Goal: Task Accomplishment & Management: Manage account settings

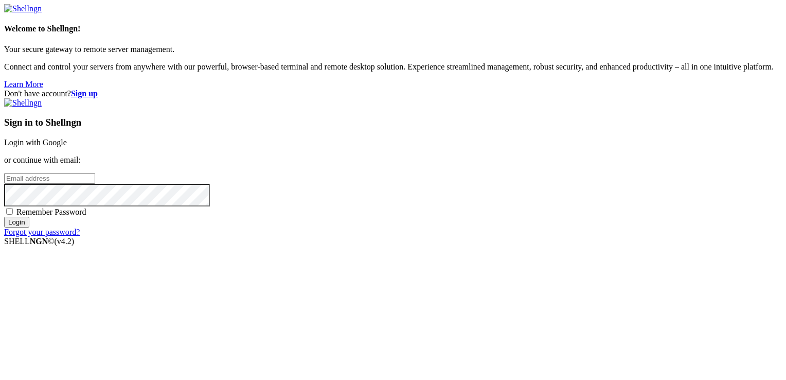
click at [67, 138] on link "Login with Google" at bounding box center [35, 142] width 63 height 9
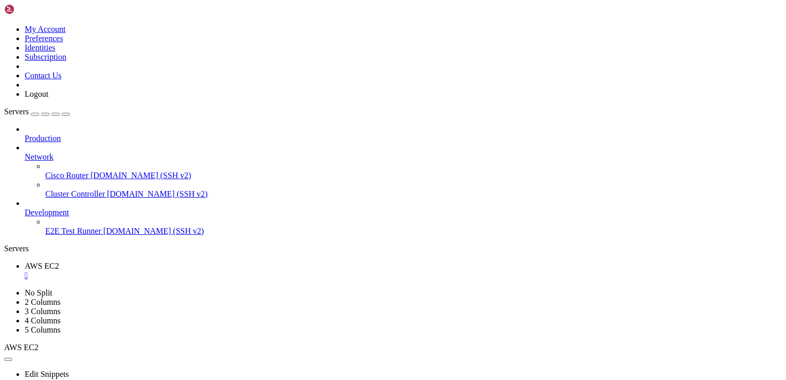
click at [187, 271] on div "" at bounding box center [404, 275] width 758 height 9
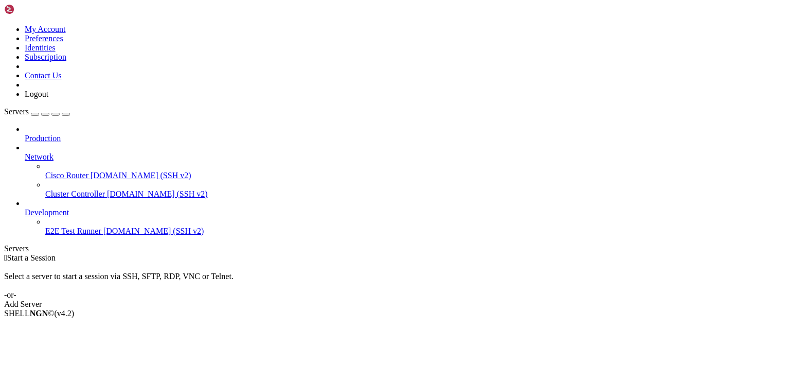
click at [268, 253] on div " Start a Session Select a server to start a session via SSH, SFTP, RDP, VNC or…" at bounding box center [393, 281] width 778 height 56
click at [25, 134] on icon at bounding box center [25, 134] width 0 height 0
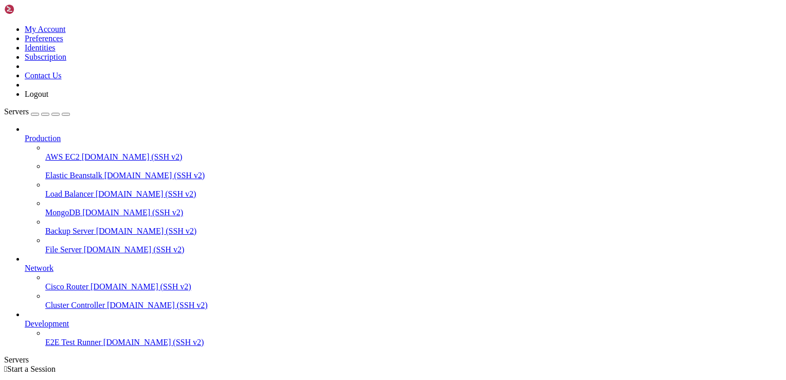
drag, startPoint x: 128, startPoint y: 87, endPoint x: 254, endPoint y: 92, distance: 125.7
click at [254, 92] on div "My Account Preferences Identities Subscription Contact Us Logout Servers Produc…" at bounding box center [393, 212] width 778 height 416
click at [39, 113] on button "button" at bounding box center [35, 114] width 8 height 3
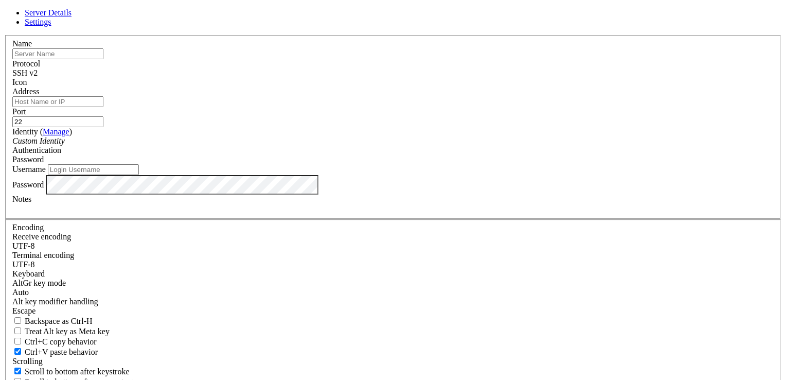
click at [103, 59] on input "text" at bounding box center [57, 53] width 91 height 11
type input "a"
click at [103, 107] on input "Address" at bounding box center [57, 101] width 91 height 11
type input "162.168.1.1.1"
click at [51, 26] on link "Settings" at bounding box center [38, 21] width 27 height 9
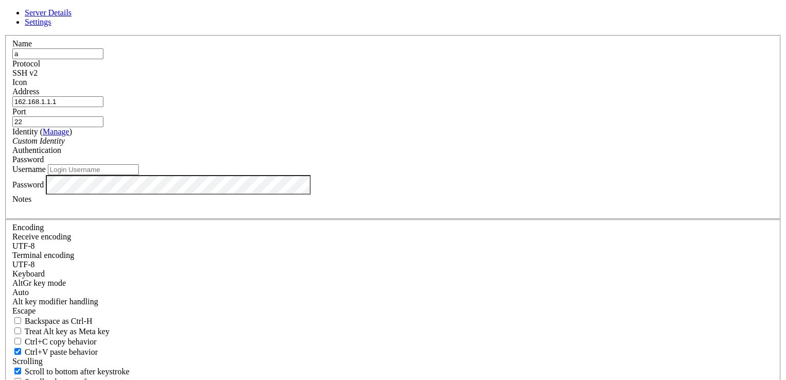
click at [72, 17] on link "Server Details" at bounding box center [48, 12] width 47 height 9
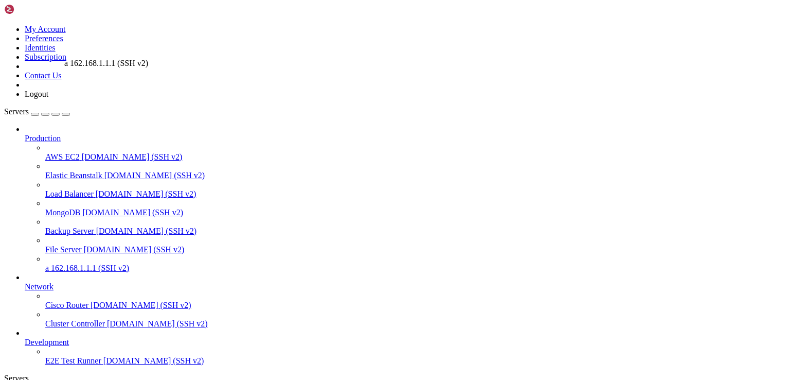
drag, startPoint x: 97, startPoint y: 252, endPoint x: 62, endPoint y: 54, distance: 200.7
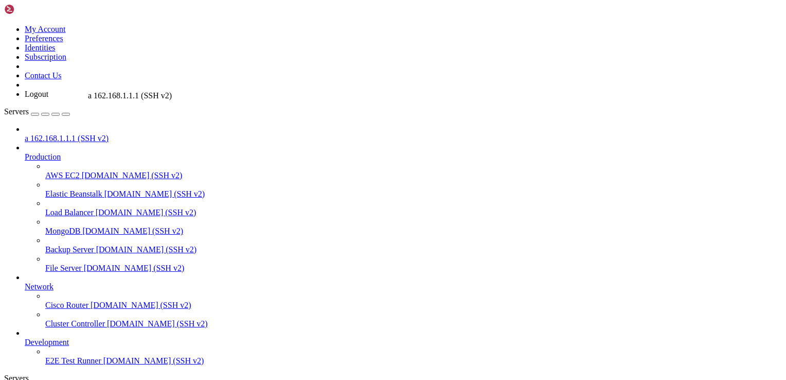
drag, startPoint x: 93, startPoint y: 55, endPoint x: 85, endPoint y: 86, distance: 32.2
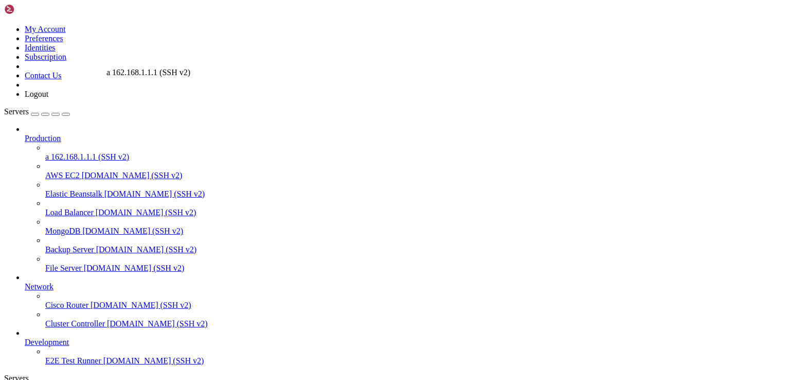
drag, startPoint x: 118, startPoint y: 88, endPoint x: 104, endPoint y: 63, distance: 28.6
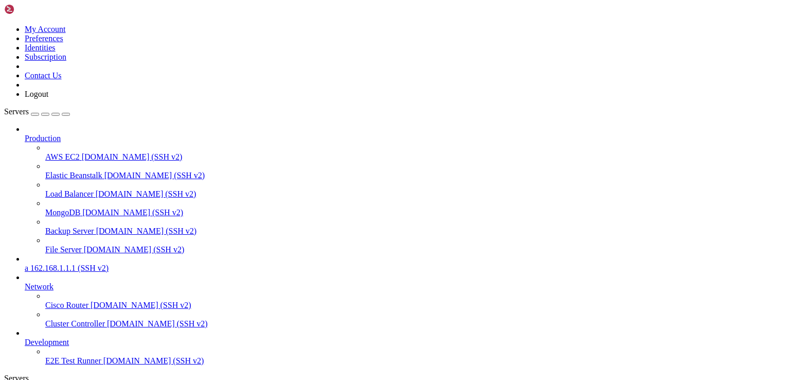
click at [66, 114] on icon "button" at bounding box center [66, 114] width 0 height 0
click at [7, 374] on div "Servers" at bounding box center [393, 378] width 778 height 9
click at [56, 114] on div "button" at bounding box center [56, 114] width 0 height 0
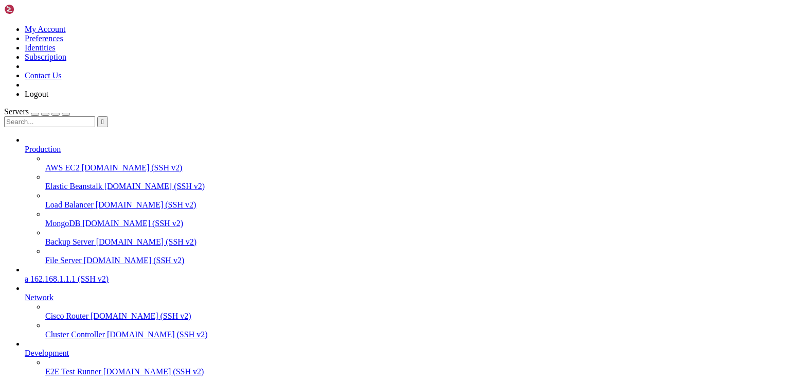
click at [78, 116] on input "text" at bounding box center [49, 121] width 91 height 11
type input "a"
type input "ă"
type input "a"
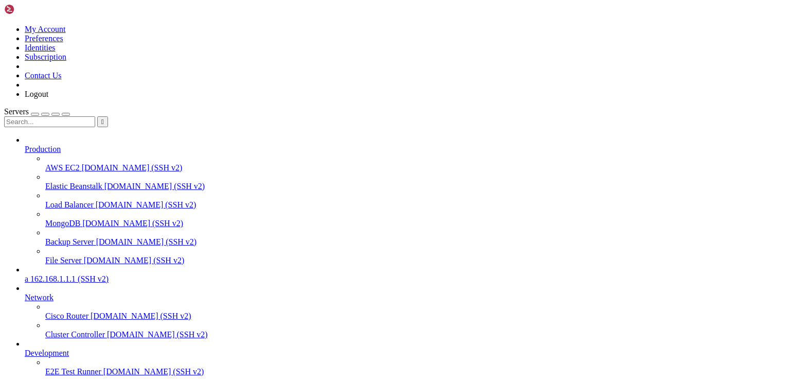
drag, startPoint x: 253, startPoint y: 79, endPoint x: 179, endPoint y: 80, distance: 74.6
click at [49, 113] on button "button" at bounding box center [45, 114] width 8 height 3
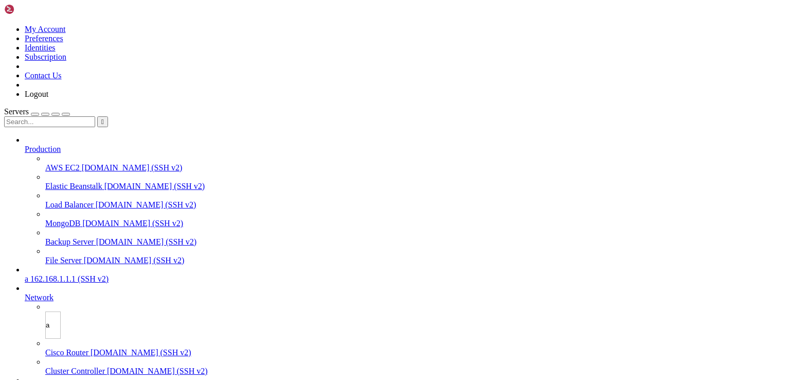
type input "a'"
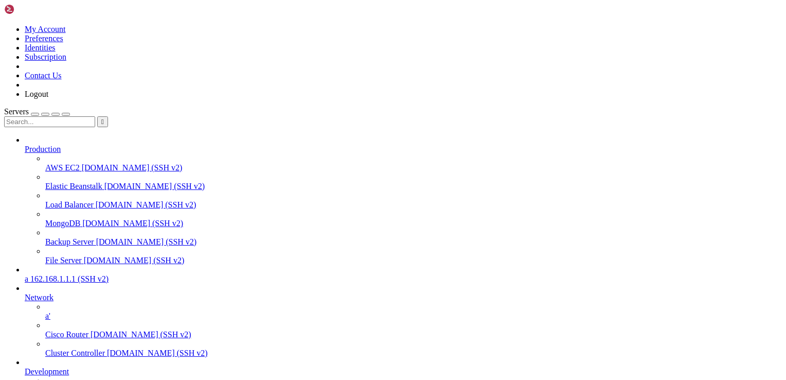
click at [50, 311] on span "a'" at bounding box center [47, 315] width 5 height 9
click at [45, 114] on div "button" at bounding box center [45, 114] width 0 height 0
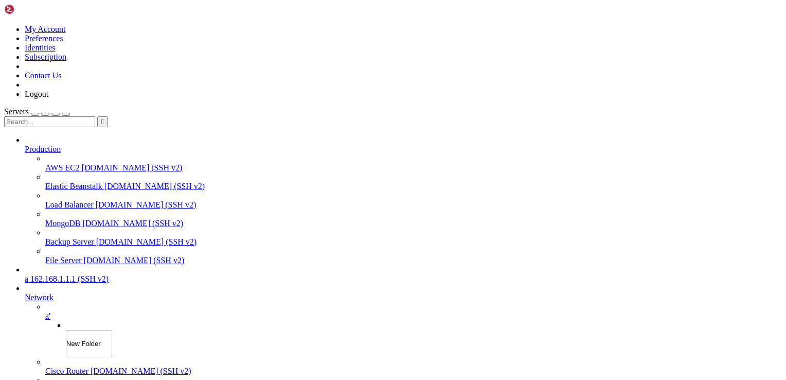
type input "a"
click at [69, 330] on span "a" at bounding box center [68, 334] width 4 height 9
click at [45, 114] on div "button" at bounding box center [45, 114] width 0 height 0
type input "a"
click at [69, 330] on span "a" at bounding box center [68, 334] width 4 height 9
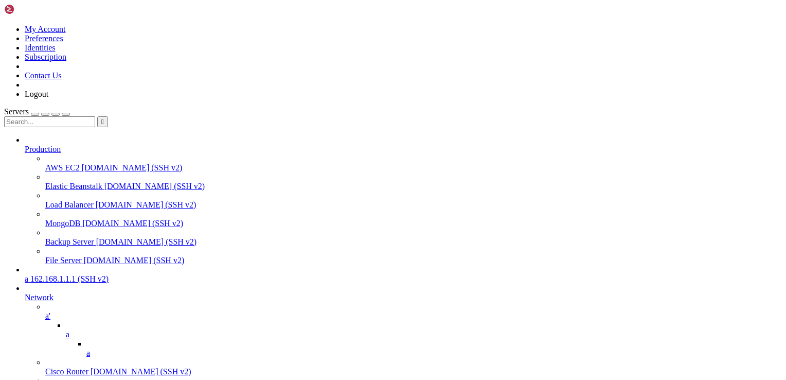
drag, startPoint x: 163, startPoint y: 295, endPoint x: 161, endPoint y: 276, distance: 18.6
click at [66, 330] on icon at bounding box center [66, 330] width 0 height 0
click at [45, 311] on icon at bounding box center [45, 311] width 0 height 0
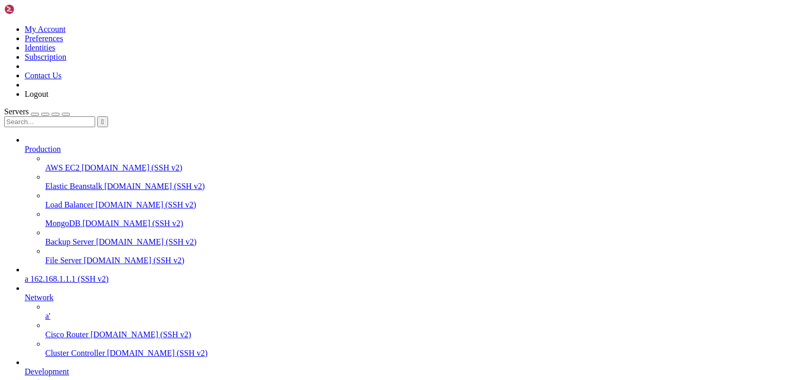
click at [25, 293] on icon at bounding box center [25, 293] width 0 height 0
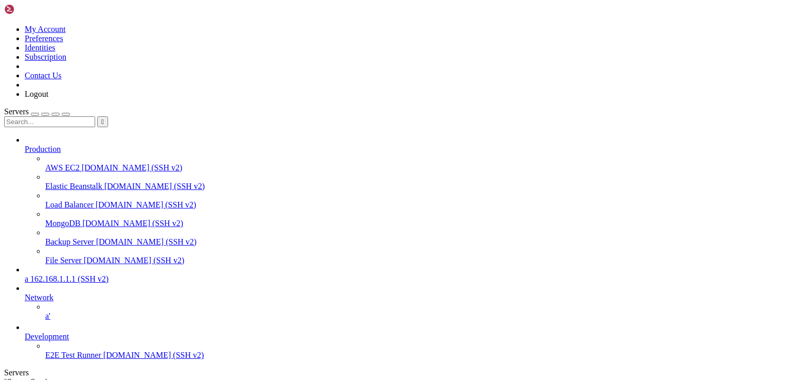
scroll to position [0, 0]
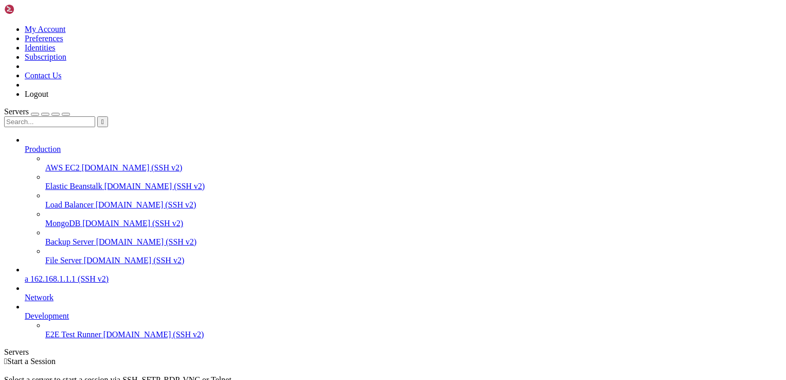
click at [25, 293] on icon at bounding box center [25, 293] width 0 height 0
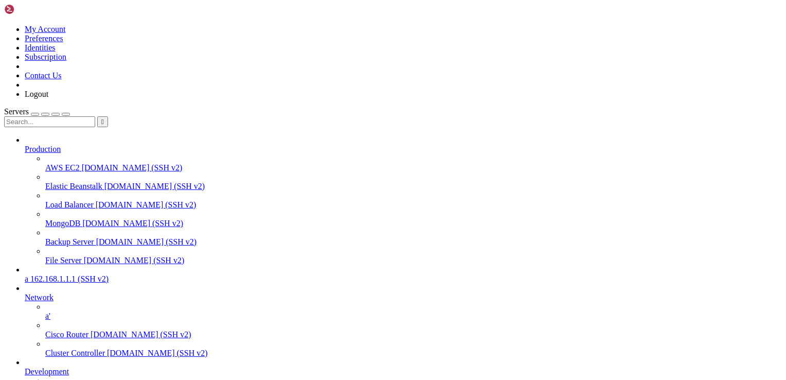
click at [45, 311] on icon at bounding box center [45, 311] width 0 height 0
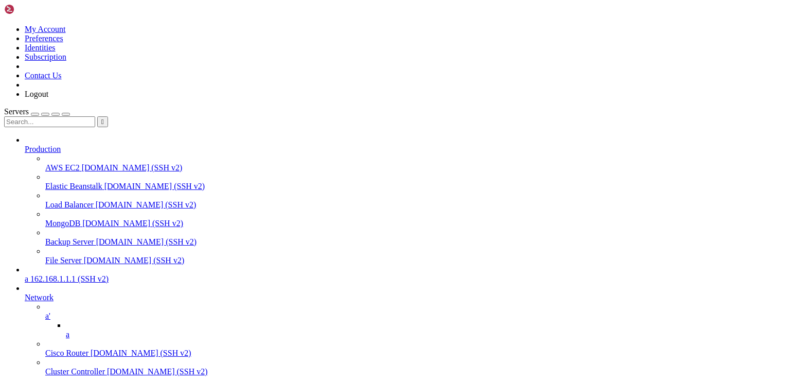
scroll to position [103, 0]
click at [66, 330] on icon at bounding box center [66, 330] width 0 height 0
click at [78, 163] on span "AWS EC2" at bounding box center [62, 167] width 34 height 9
click at [82, 163] on span "[DOMAIN_NAME] (SSH v2)" at bounding box center [132, 167] width 101 height 9
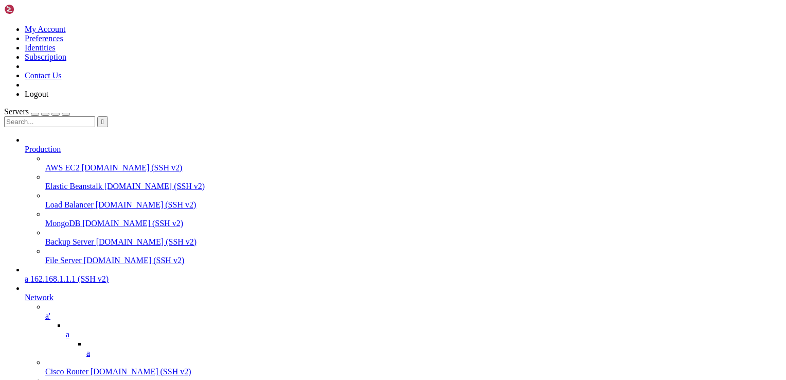
click at [82, 163] on span "[DOMAIN_NAME] (SSH v2)" at bounding box center [132, 167] width 101 height 9
click at [104, 118] on span "" at bounding box center [102, 122] width 3 height 8
drag, startPoint x: 178, startPoint y: 221, endPoint x: 152, endPoint y: 202, distance: 32.0
click at [152, 202] on div "My Account Preferences Identities Subscription Contact Us Logout Servers  Prod…" at bounding box center [393, 326] width 778 height 645
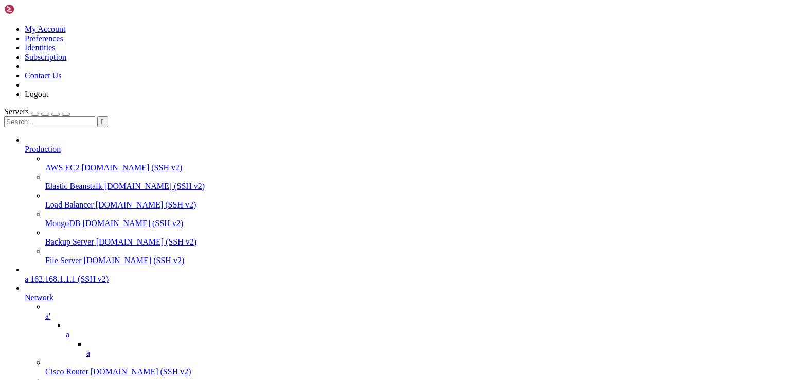
scroll to position [103, 0]
